Goal: Information Seeking & Learning: Learn about a topic

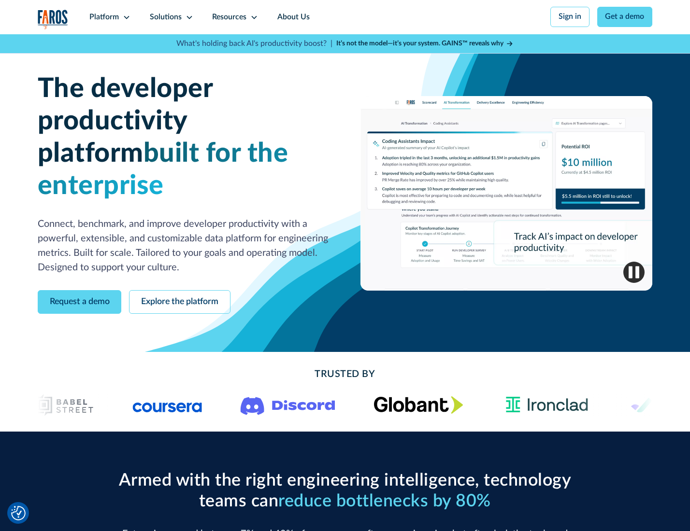
click at [125, 17] on icon at bounding box center [127, 18] width 8 height 8
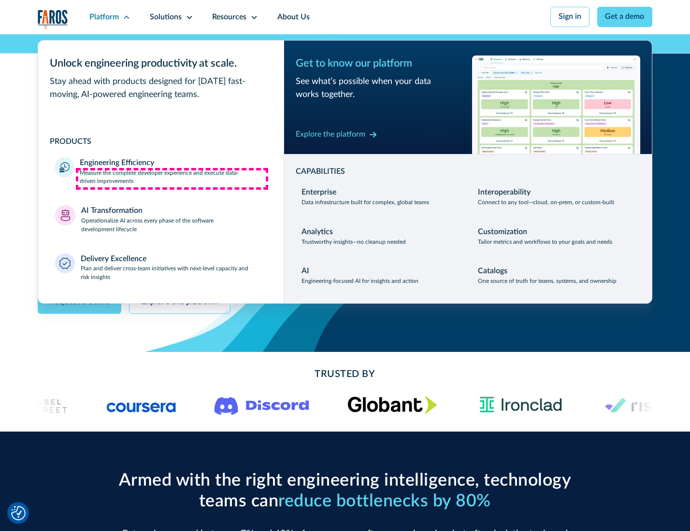
click at [172, 179] on p "Measure the complete developer experience and execute data-driven improvements" at bounding box center [173, 177] width 186 height 17
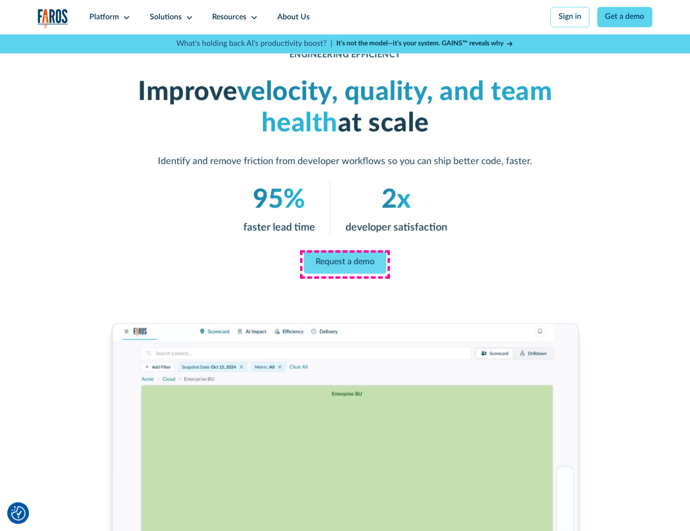
click at [344, 263] on link "Request a demo" at bounding box center [345, 262] width 83 height 23
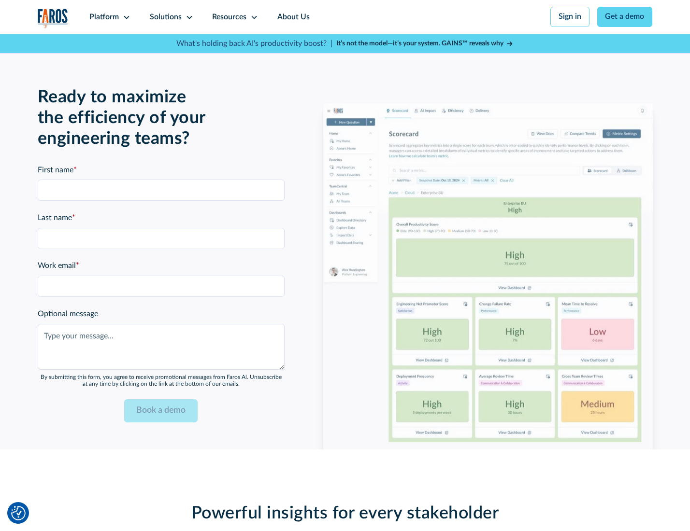
scroll to position [2103, 0]
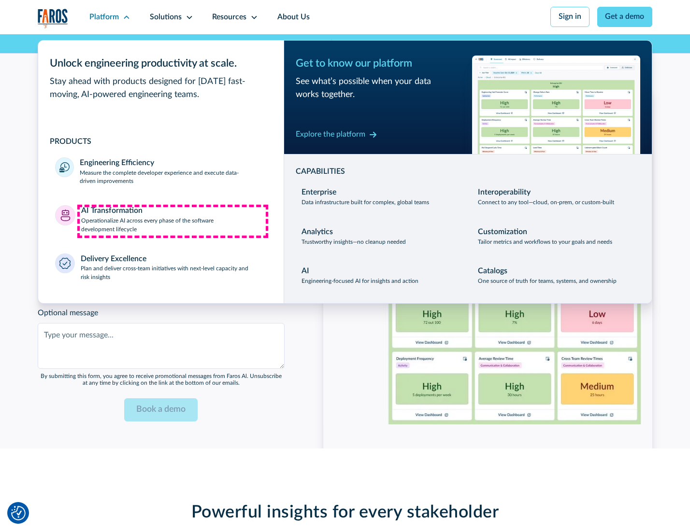
click at [172, 221] on p "Operationalize AI across every phase of the software development lifecycle" at bounding box center [173, 225] width 185 height 17
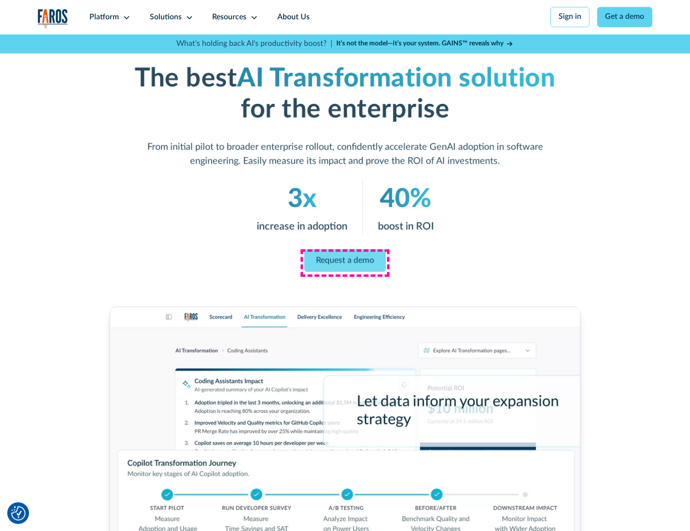
click at [344, 262] on link "Request a demo" at bounding box center [345, 260] width 82 height 23
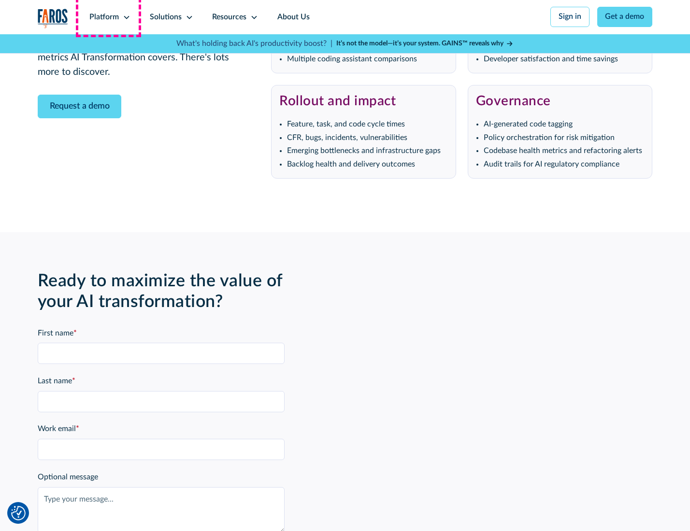
click at [108, 17] on div "Platform" at bounding box center [103, 18] width 29 height 12
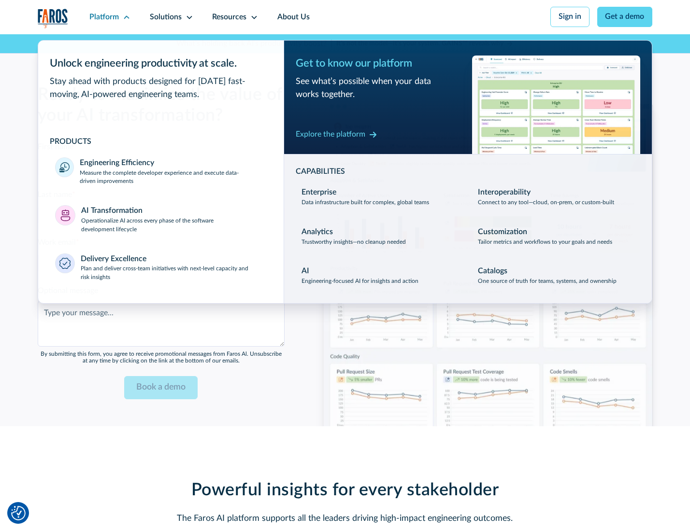
scroll to position [2336, 0]
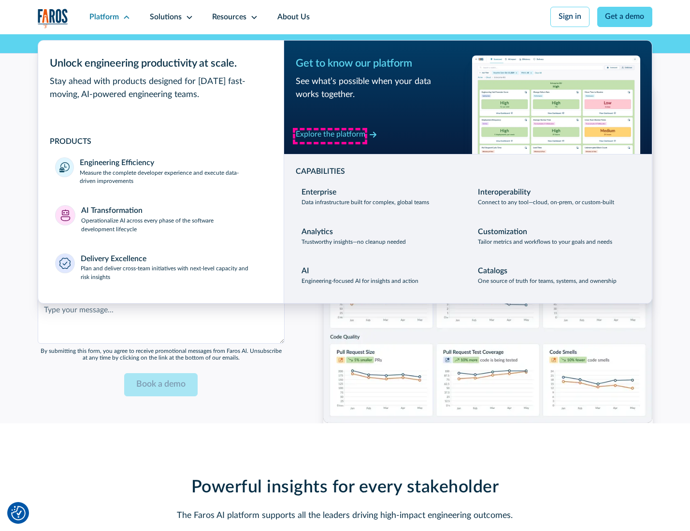
click at [330, 136] on div "Explore the platform" at bounding box center [331, 135] width 70 height 12
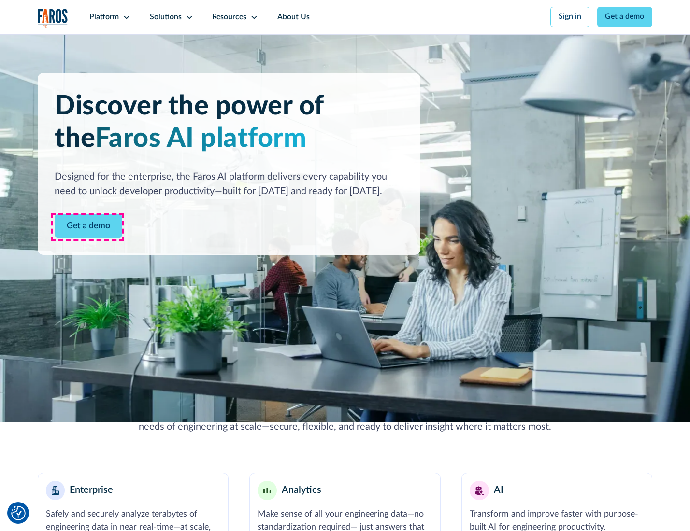
click at [87, 227] on link "Get a demo" at bounding box center [89, 226] width 68 height 24
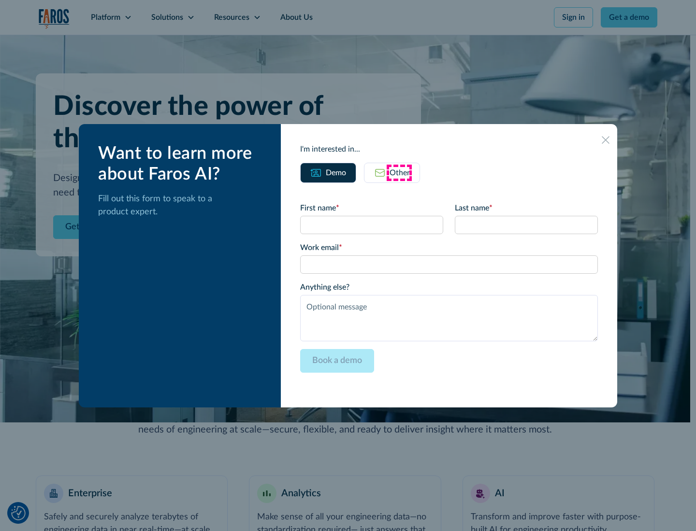
click at [399, 172] on div "Other" at bounding box center [399, 173] width 20 height 12
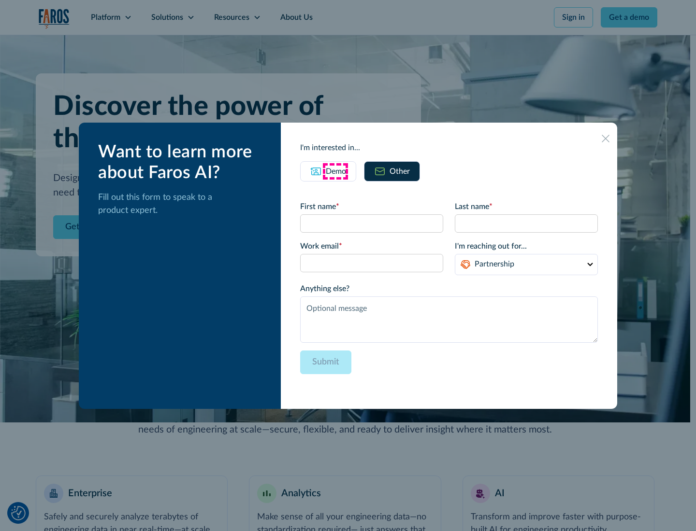
click at [335, 171] on div "Demo" at bounding box center [336, 172] width 20 height 12
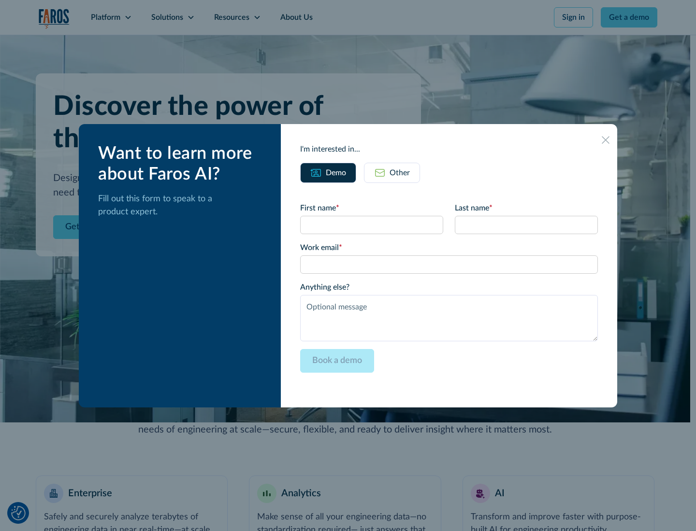
click at [606, 140] on icon at bounding box center [605, 140] width 8 height 8
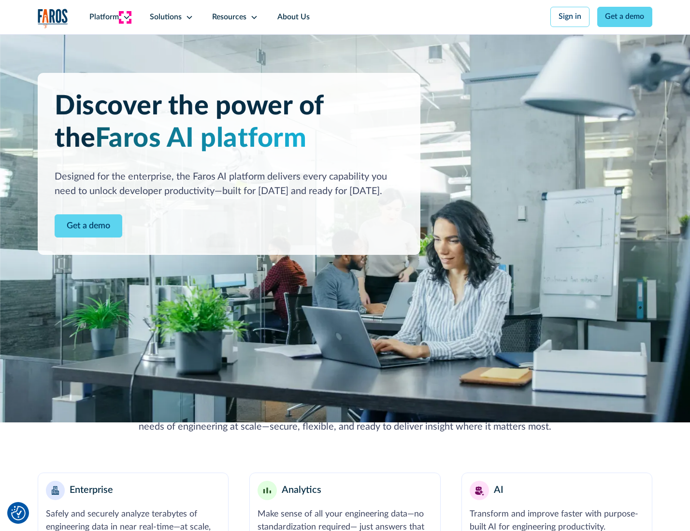
click at [125, 17] on icon at bounding box center [127, 18] width 8 height 8
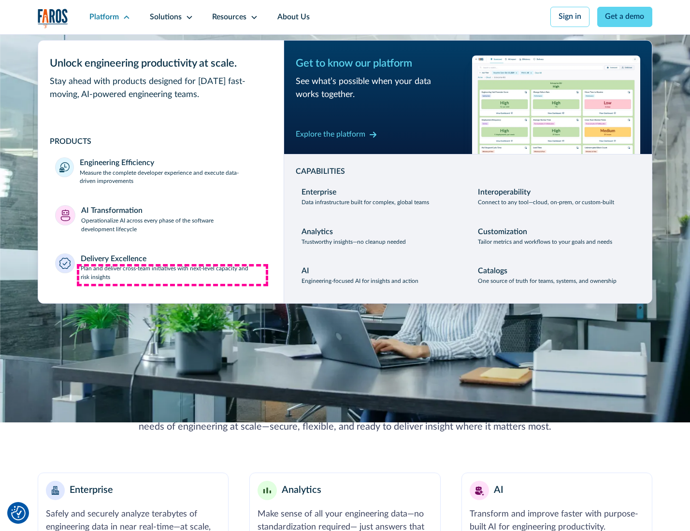
click at [172, 275] on p "Plan and deliver cross-team initiatives with next-level capacity and risk insig…" at bounding box center [174, 273] width 186 height 17
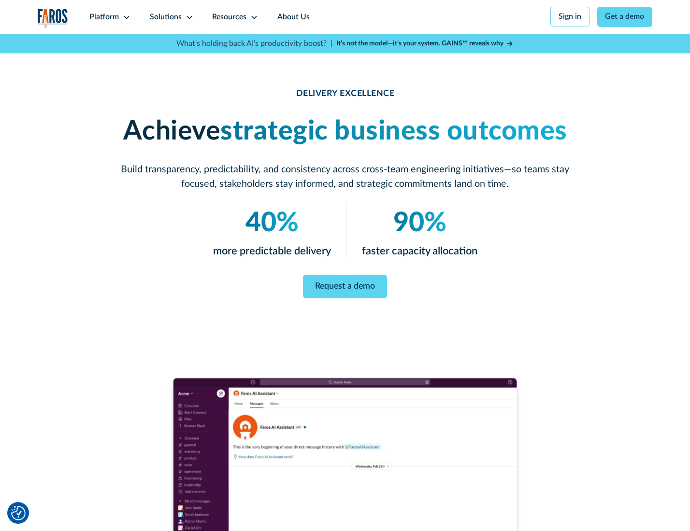
click at [187, 17] on icon at bounding box center [189, 18] width 8 height 8
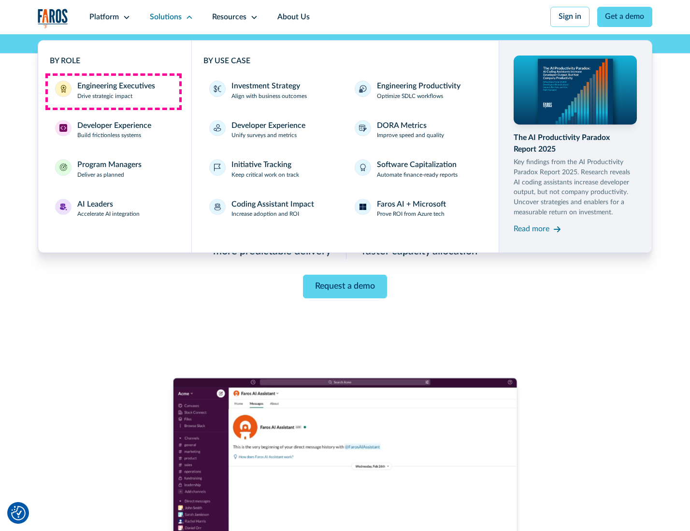
click at [113, 91] on div "Engineering Executives" at bounding box center [116, 87] width 78 height 12
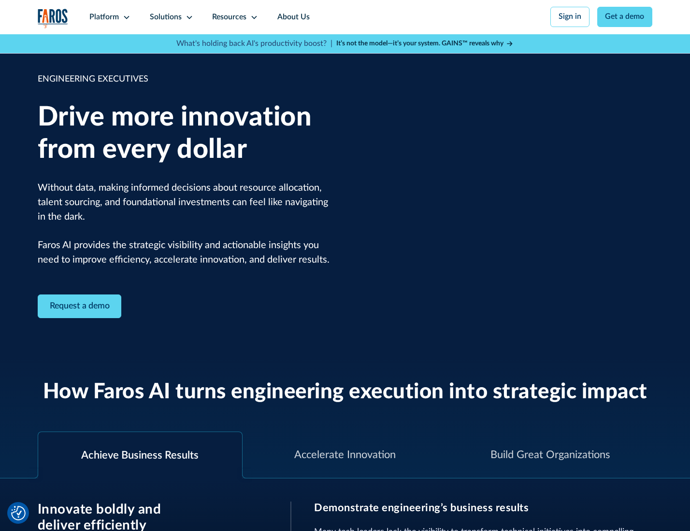
click at [187, 17] on icon at bounding box center [189, 18] width 8 height 8
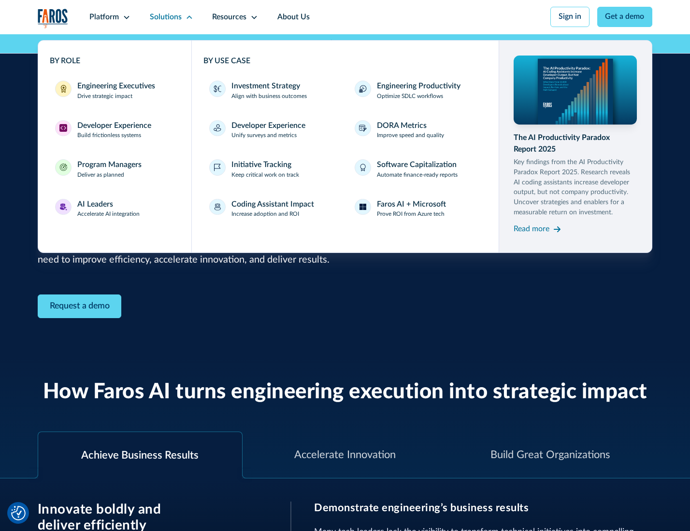
click at [113, 127] on div "Developer Experience" at bounding box center [114, 126] width 74 height 12
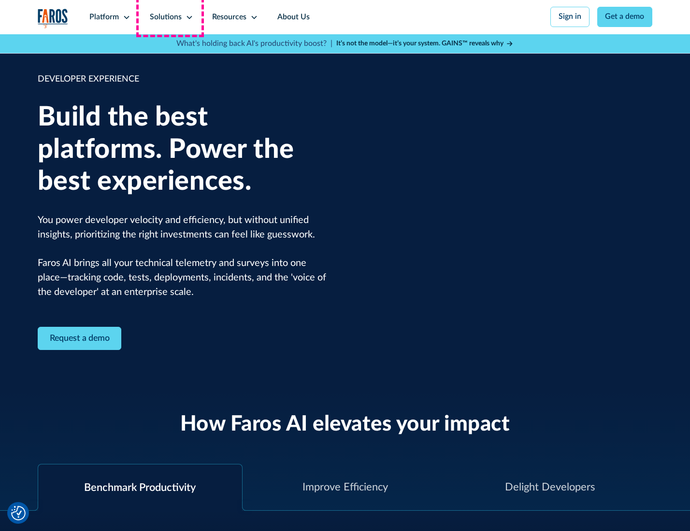
click at [170, 17] on div "Solutions" at bounding box center [166, 18] width 32 height 12
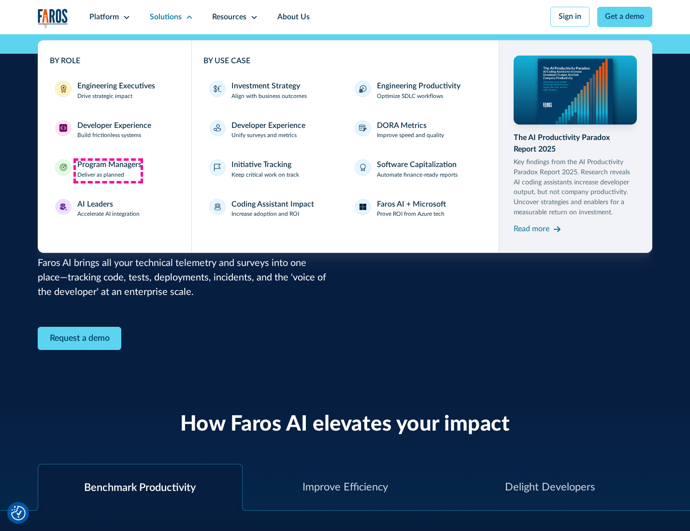
click at [108, 171] on div "Program Managers" at bounding box center [109, 165] width 64 height 12
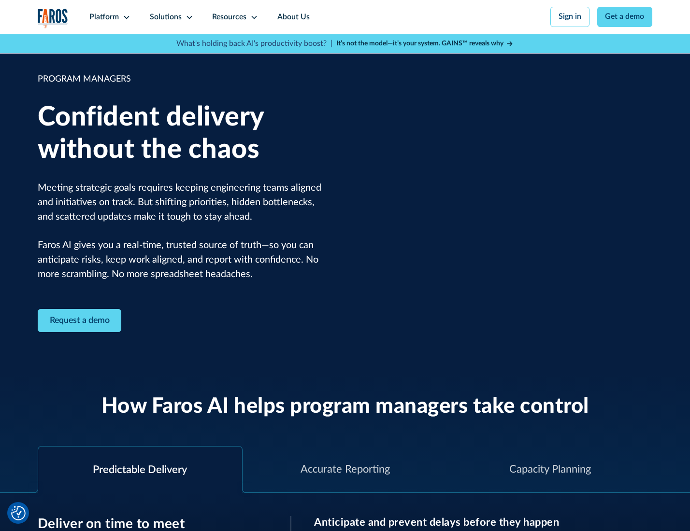
click at [187, 17] on icon at bounding box center [189, 18] width 8 height 8
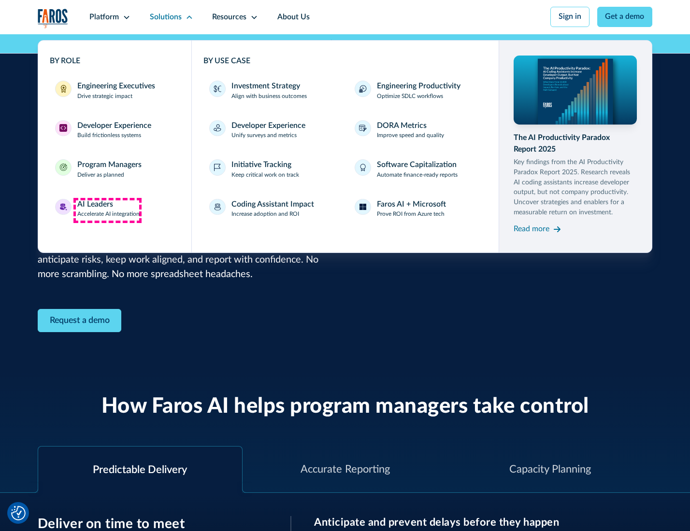
click at [107, 210] on div "AI Leaders" at bounding box center [95, 205] width 36 height 12
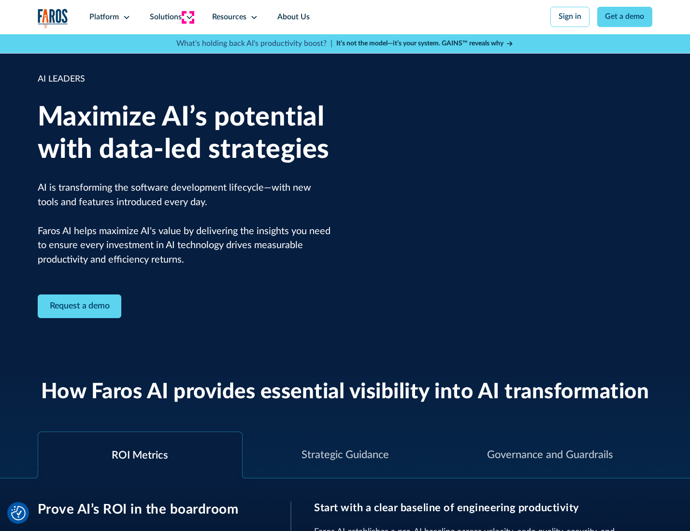
click at [187, 17] on icon at bounding box center [189, 18] width 8 height 8
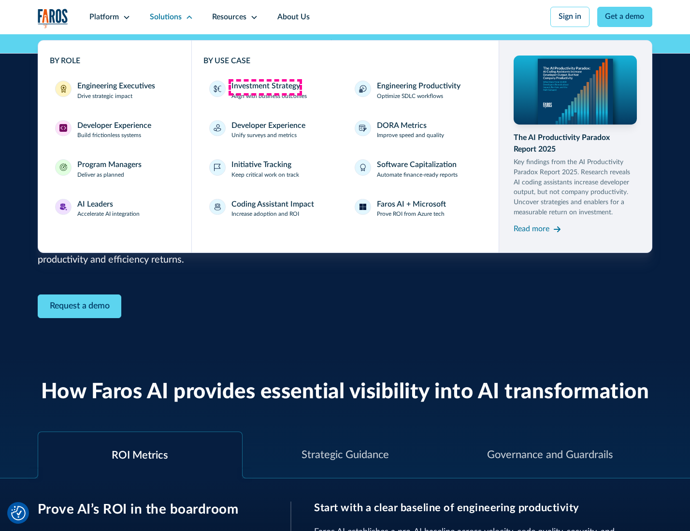
click at [265, 87] on div "Investment Strategy" at bounding box center [265, 87] width 69 height 12
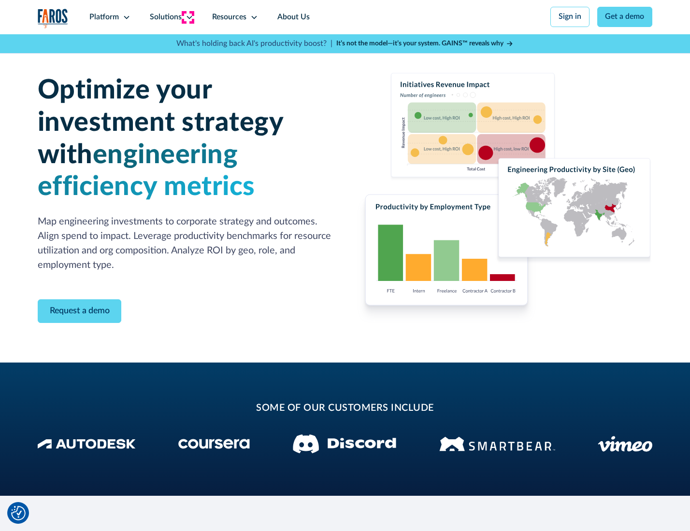
click at [187, 17] on icon at bounding box center [189, 18] width 8 height 8
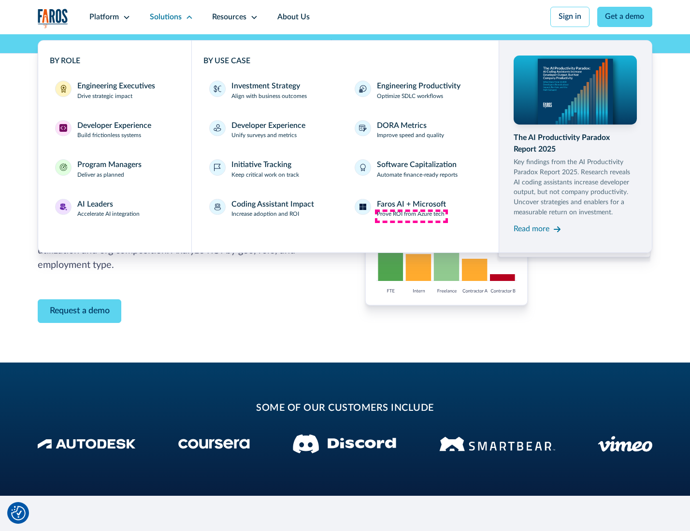
click at [411, 216] on p "Prove ROI from Azure tech" at bounding box center [411, 214] width 68 height 9
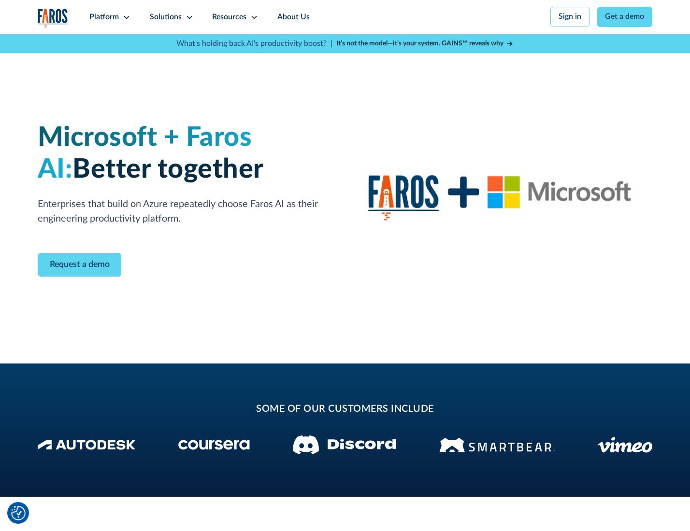
click at [187, 17] on icon at bounding box center [189, 18] width 8 height 8
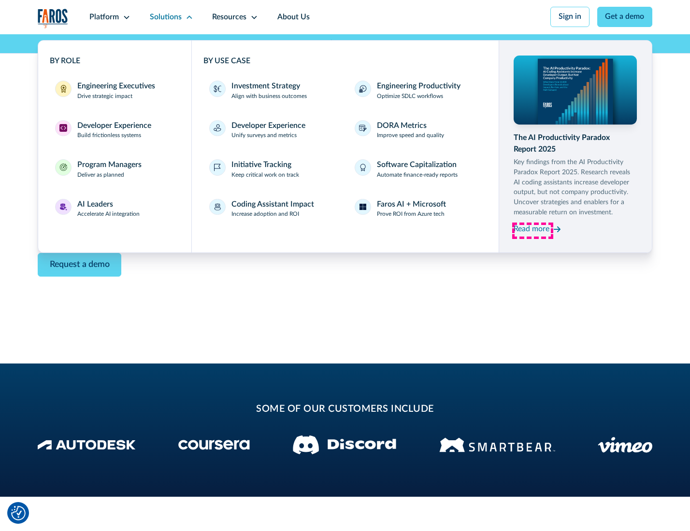
click at [532, 231] on div "Read more" at bounding box center [531, 230] width 36 height 12
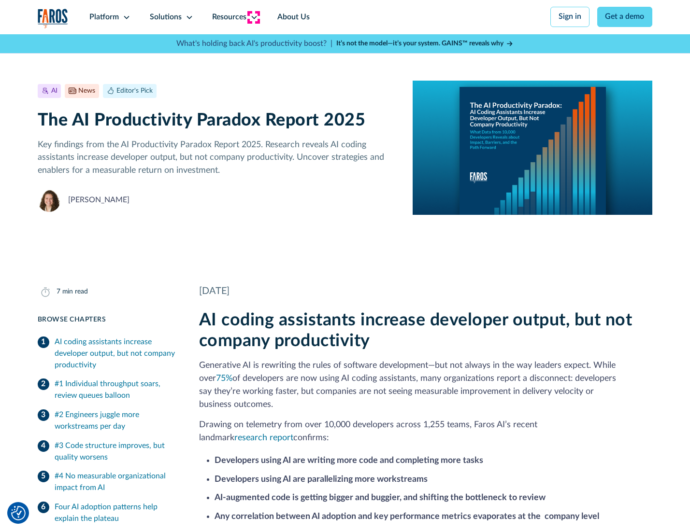
click at [253, 17] on icon at bounding box center [254, 18] width 8 height 8
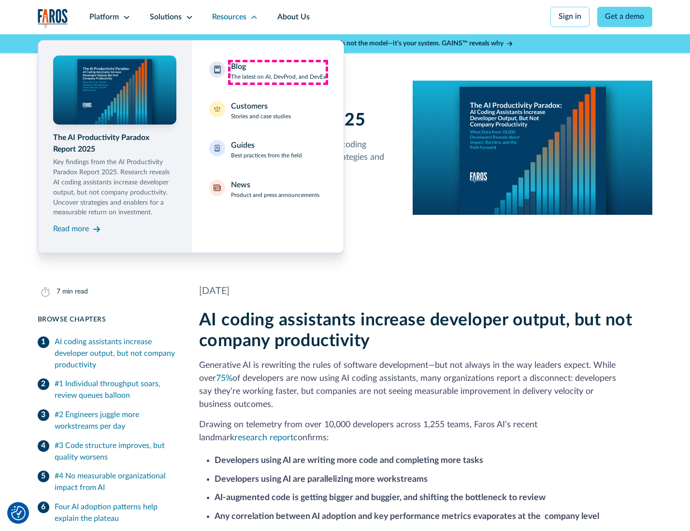
click at [278, 72] on div "Blog The latest on AI, DevProd, and DevEx" at bounding box center [278, 71] width 95 height 20
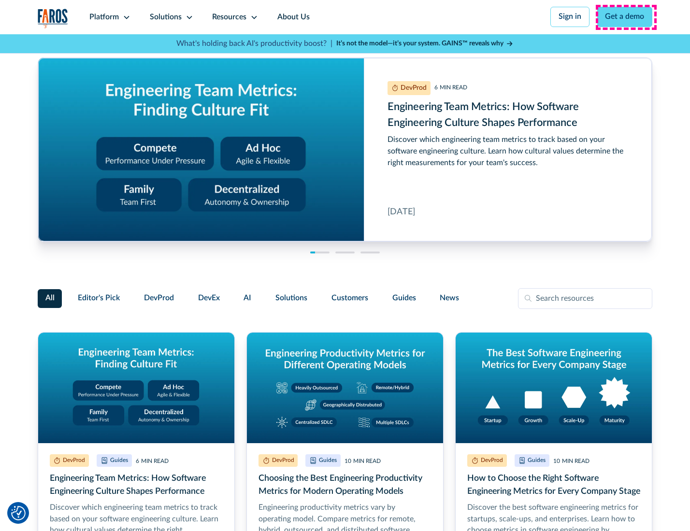
click at [626, 17] on link "Get a demo" at bounding box center [625, 17] width 56 height 20
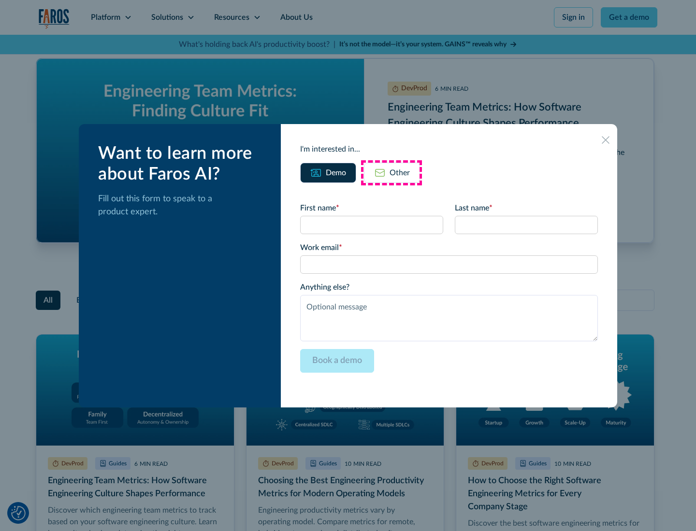
click at [391, 172] on div "Other" at bounding box center [399, 173] width 20 height 12
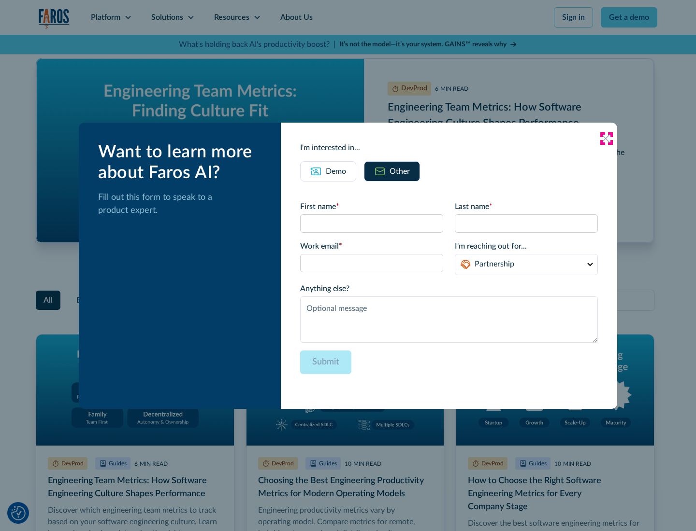
click at [606, 138] on icon at bounding box center [605, 139] width 8 height 8
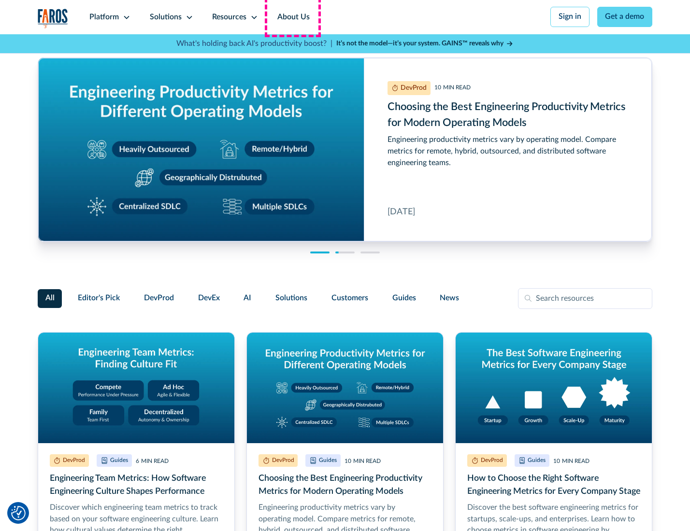
click at [292, 17] on link "About Us" at bounding box center [294, 17] width 52 height 34
